Goal: Information Seeking & Learning: Check status

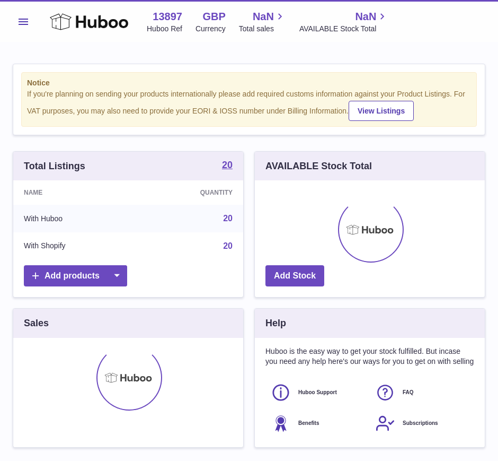
click at [25, 19] on span "Menu" at bounding box center [24, 22] width 10 height 6
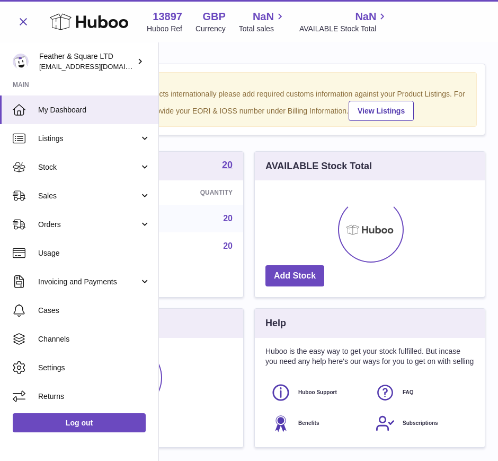
click at [74, 199] on span "Sales" at bounding box center [88, 196] width 101 height 10
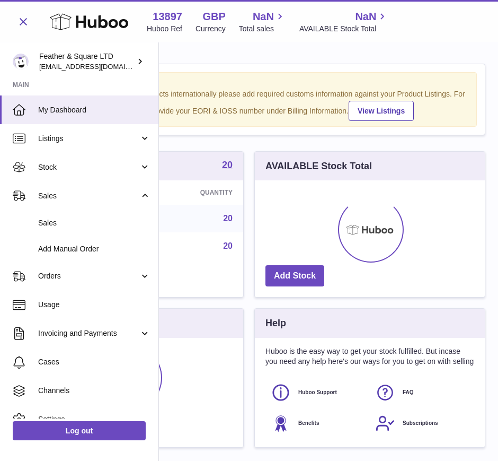
click at [64, 232] on link "Sales" at bounding box center [79, 223] width 158 height 26
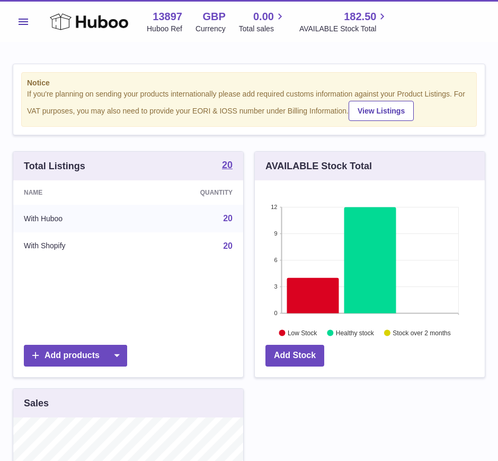
scroll to position [165, 230]
click at [24, 28] on button "Menu" at bounding box center [23, 21] width 21 height 21
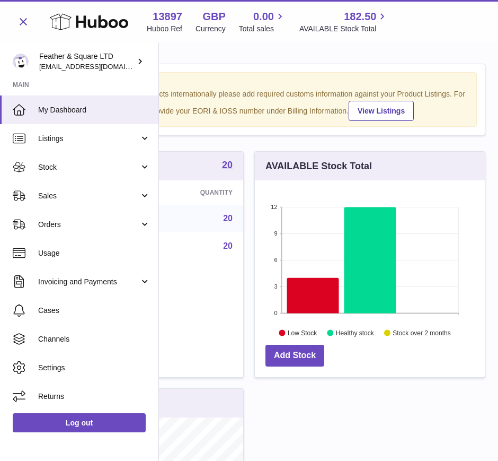
click at [53, 201] on link "Sales" at bounding box center [79, 195] width 158 height 29
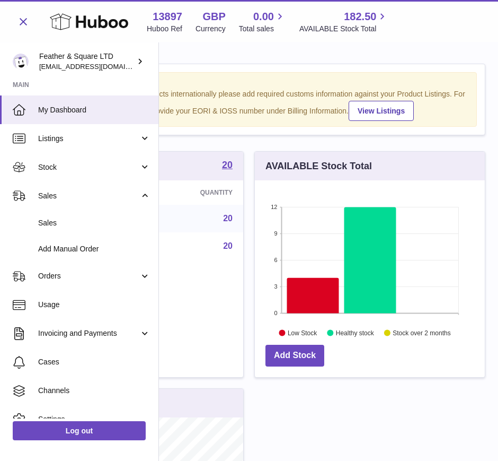
click at [67, 224] on span "Sales" at bounding box center [94, 223] width 112 height 10
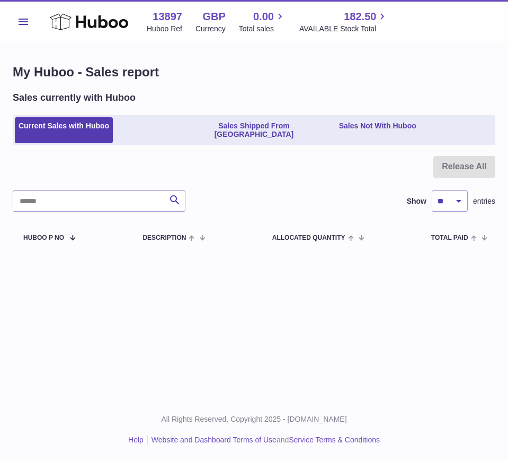
click at [211, 130] on link "Sales Shipped From Huboo" at bounding box center [254, 130] width 158 height 26
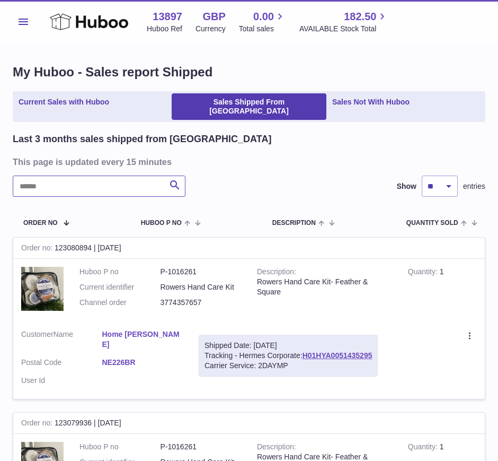
click at [79, 177] on input "text" at bounding box center [99, 185] width 173 height 21
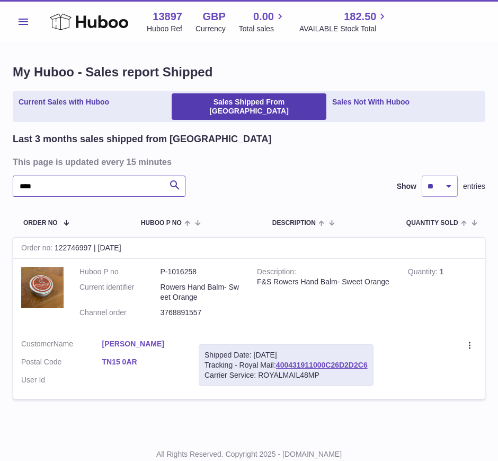
type input "****"
click at [32, 111] on ul "Current Sales with Huboo Sales Shipped From Huboo Sales Not With Huboo" at bounding box center [249, 106] width 473 height 31
click at [41, 101] on link "Current Sales with Huboo" at bounding box center [64, 106] width 98 height 26
